Goal: Book appointment/travel/reservation

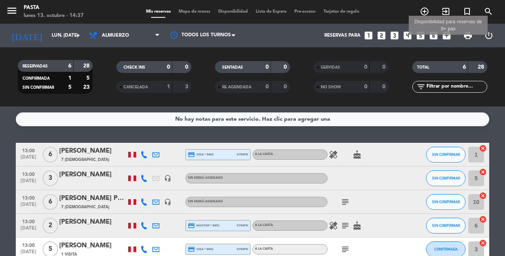
click at [452, 32] on icon "add_box" at bounding box center [447, 35] width 10 height 10
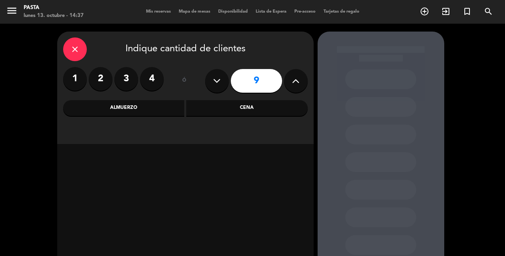
click at [108, 77] on label "2" at bounding box center [101, 79] width 24 height 24
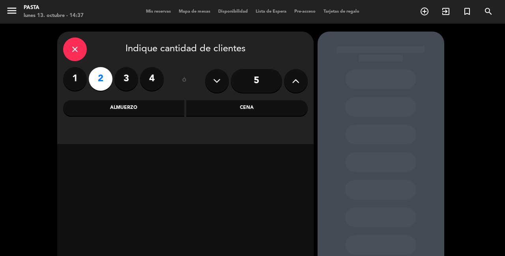
click at [157, 116] on div "close Indique cantidad de clientes 1 2 3 4 ó 5 Almuerzo Cena" at bounding box center [185, 88] width 257 height 112
click at [148, 110] on div "Almuerzo" at bounding box center [124, 108] width 122 height 16
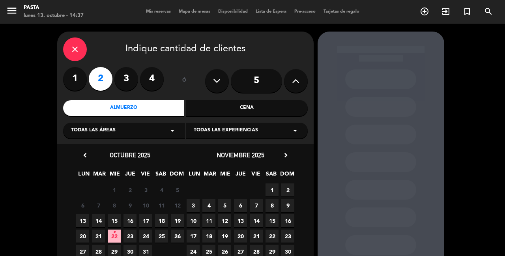
click at [127, 216] on span "16" at bounding box center [130, 220] width 13 height 13
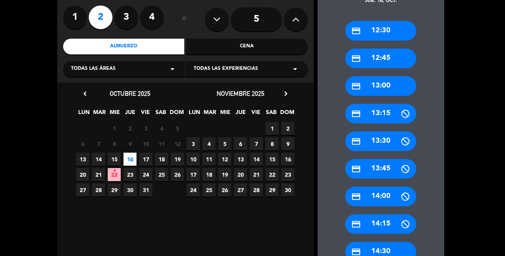
scroll to position [54, 0]
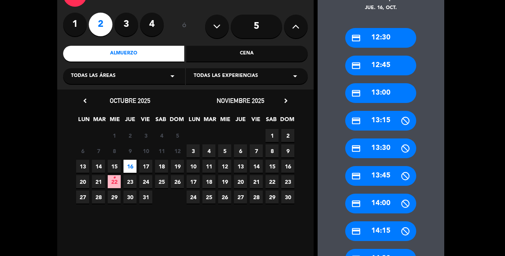
click at [375, 32] on div "credit_card 12:30" at bounding box center [380, 38] width 71 height 20
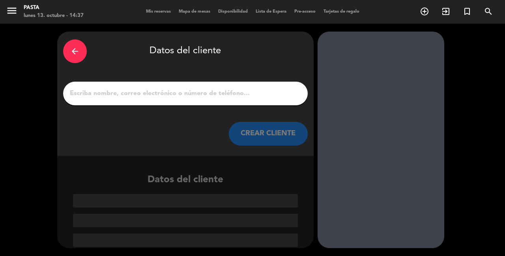
scroll to position [0, 0]
click at [163, 93] on input "1" at bounding box center [185, 93] width 233 height 11
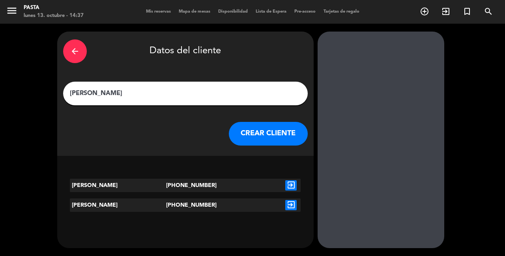
type input "MEGNA"
click at [253, 131] on button "CREAR CLIENTE" at bounding box center [268, 134] width 79 height 24
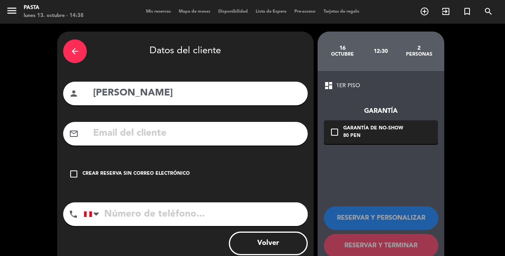
click at [141, 126] on input "text" at bounding box center [197, 134] width 210 height 16
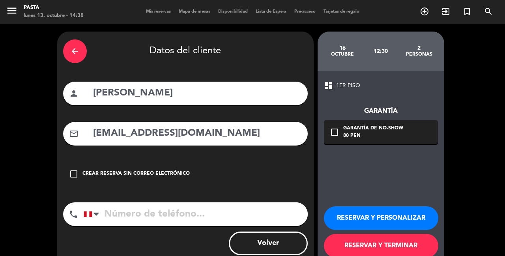
type input "ms121285@gmail.com"
click at [125, 203] on input "tel" at bounding box center [196, 214] width 224 height 24
click at [337, 123] on div "check_box_outline_blank Garantía de no-show 80 PEN" at bounding box center [381, 132] width 114 height 24
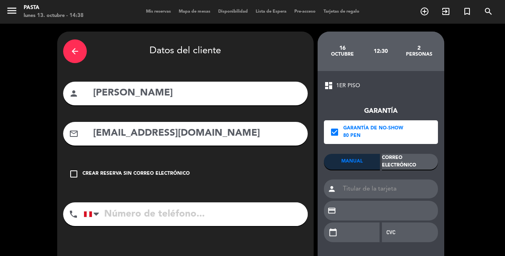
click at [420, 161] on div "Correo Electrónico" at bounding box center [410, 162] width 56 height 16
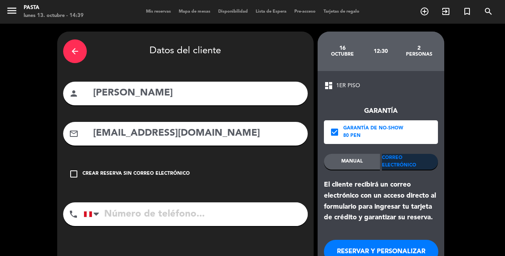
click at [206, 203] on input "tel" at bounding box center [196, 214] width 224 height 24
type input "978921442"
click at [348, 240] on button "RESERVAR Y PERSONALIZAR" at bounding box center [381, 252] width 114 height 24
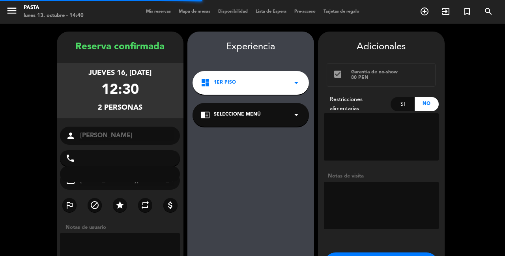
type input "+51978921442"
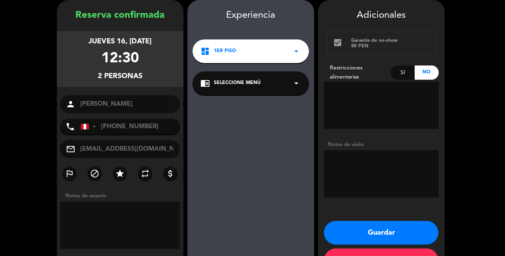
click at [346, 225] on button "Guardar" at bounding box center [381, 233] width 114 height 24
